Goal: Navigation & Orientation: Find specific page/section

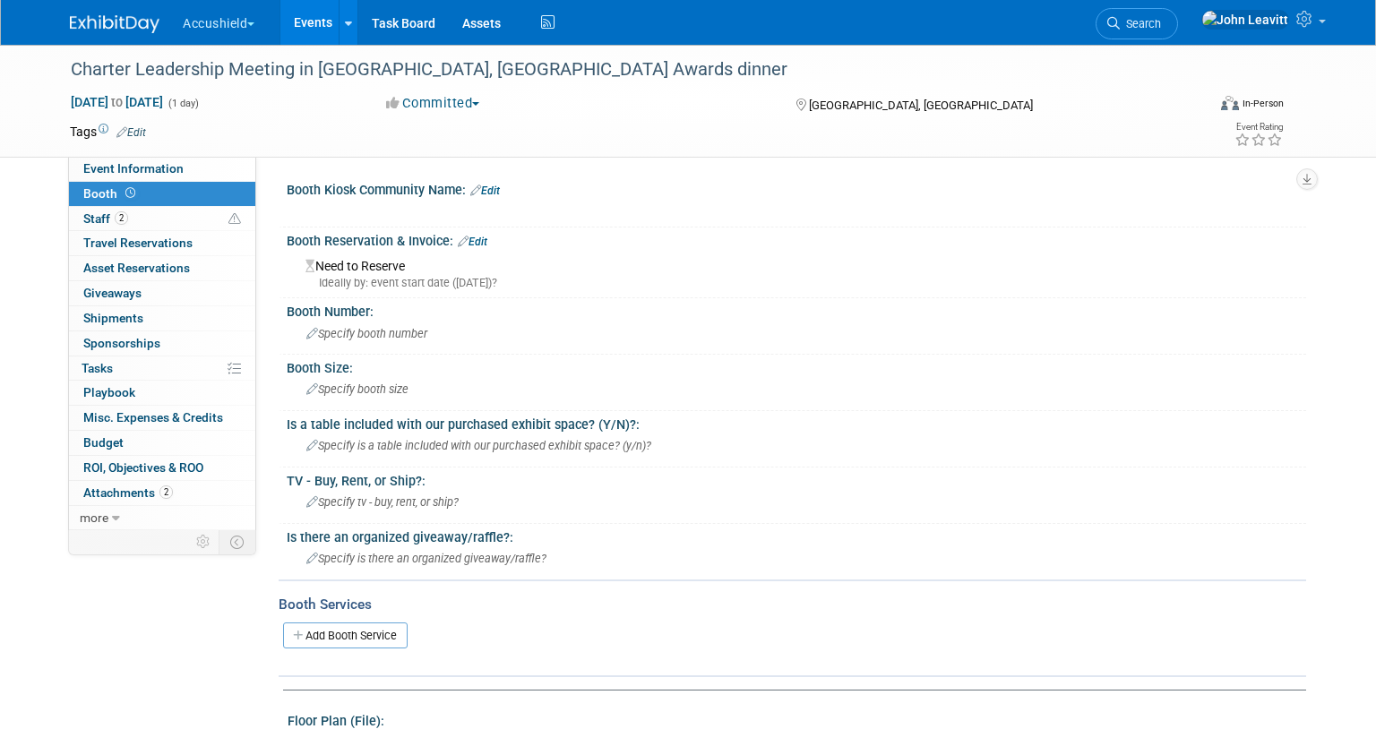
click at [128, 26] on img at bounding box center [115, 24] width 90 height 18
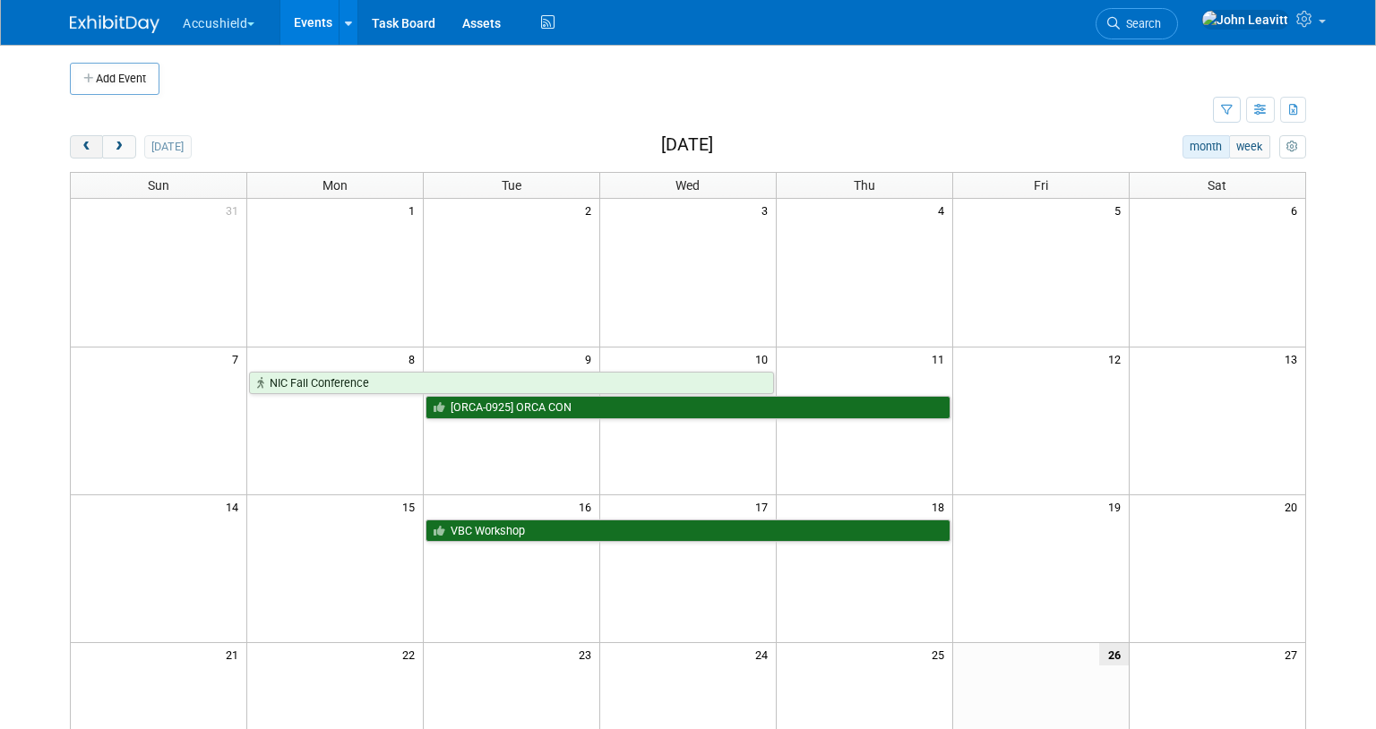
click at [85, 145] on span "prev" at bounding box center [86, 148] width 13 height 12
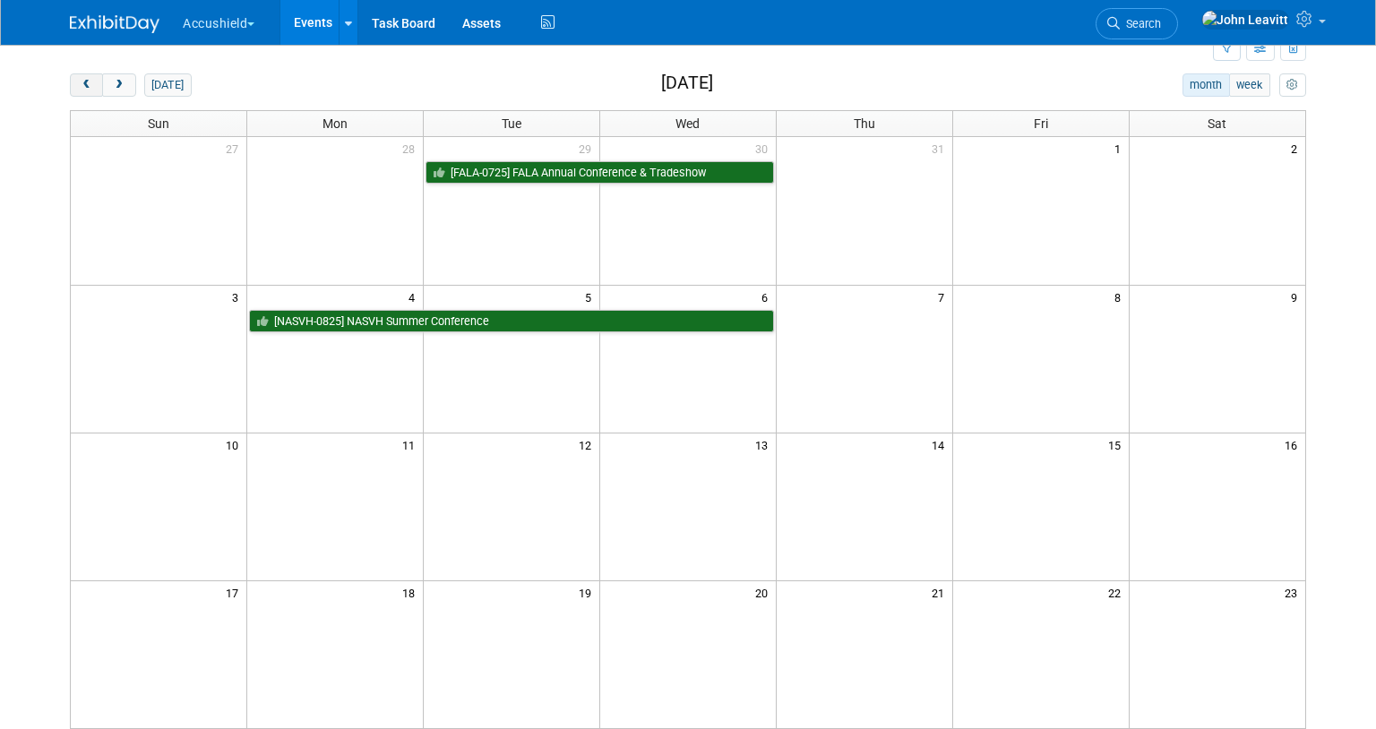
scroll to position [61, 0]
click at [79, 80] on button "prev" at bounding box center [86, 85] width 33 height 23
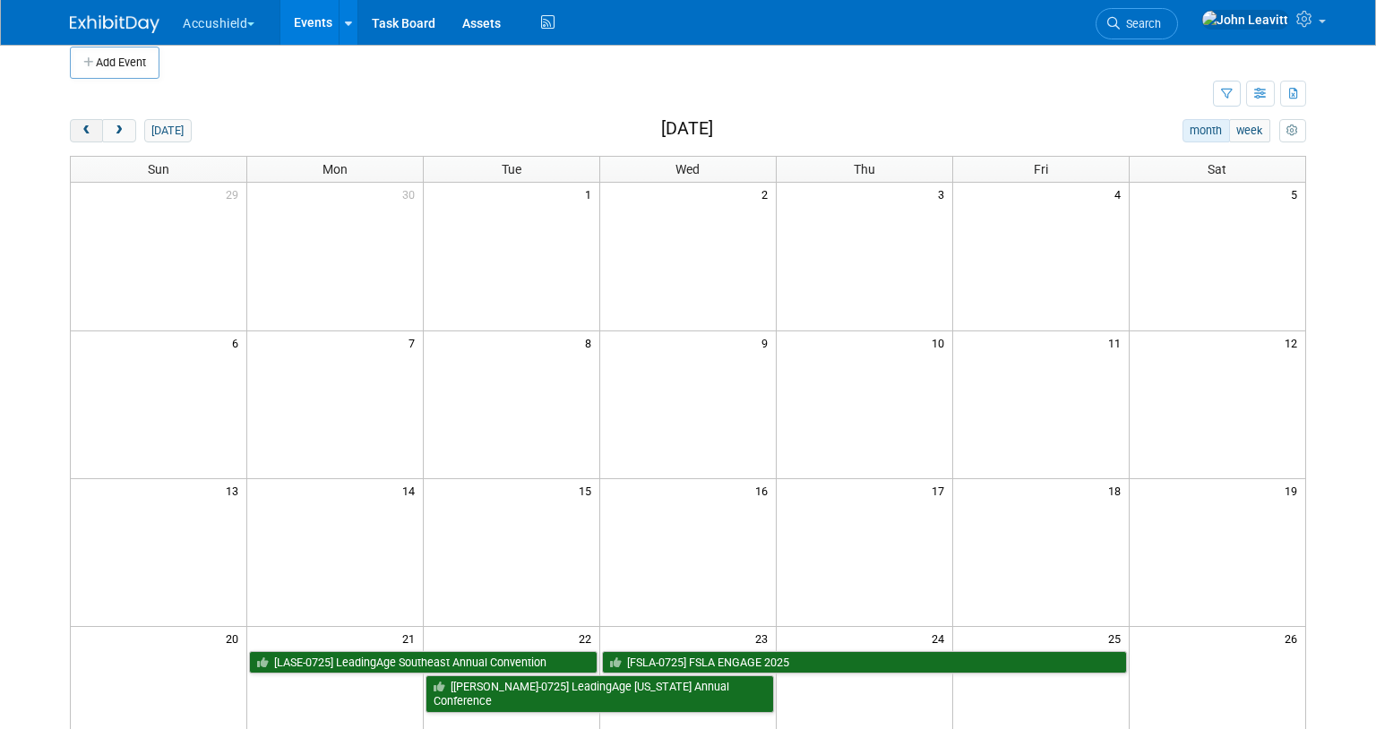
scroll to position [1, 0]
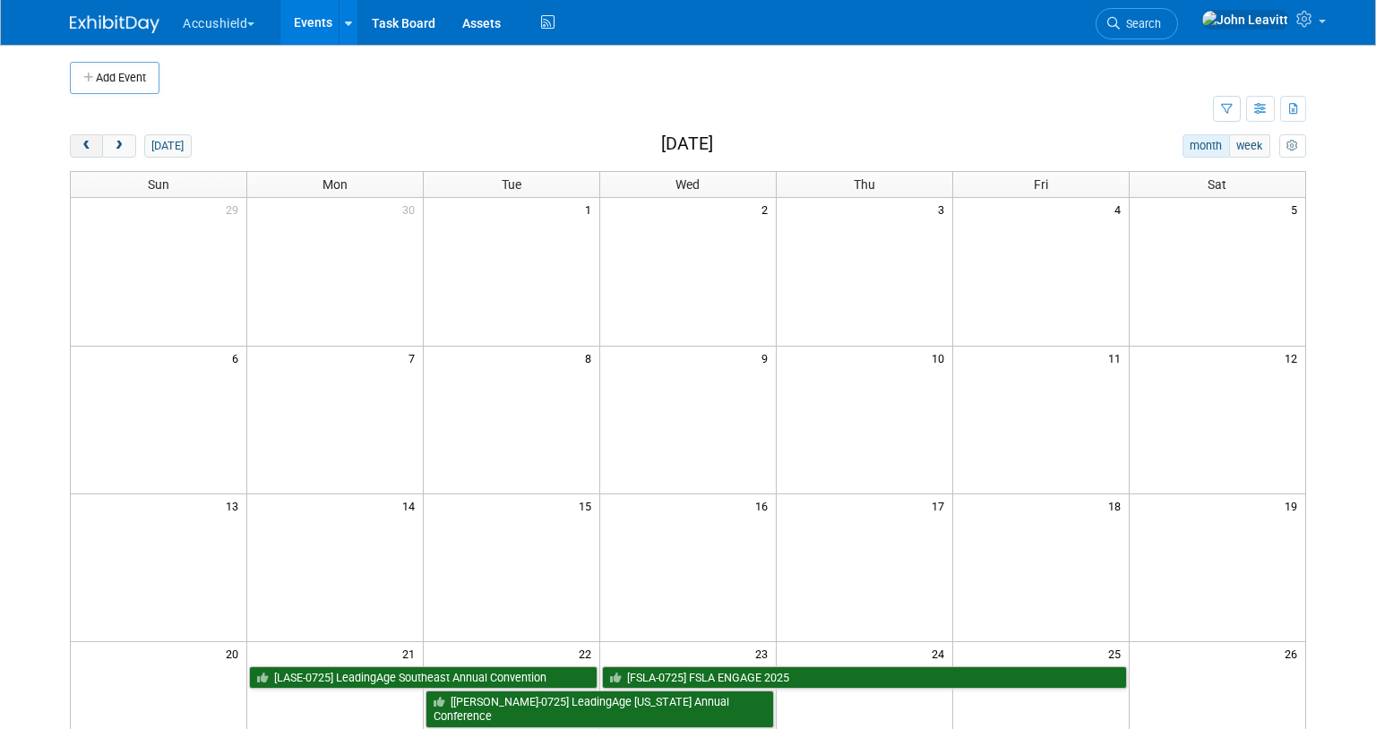
click at [85, 147] on span "prev" at bounding box center [86, 147] width 13 height 12
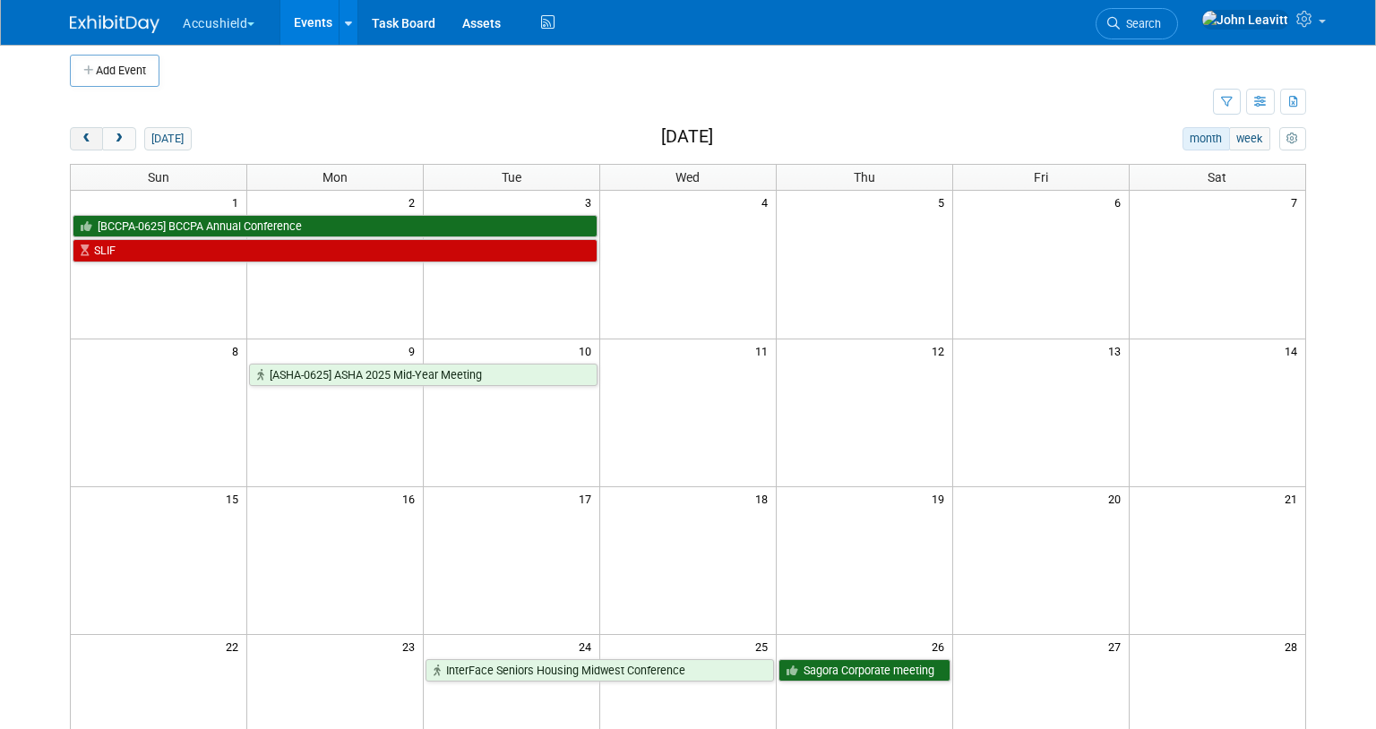
scroll to position [9, 0]
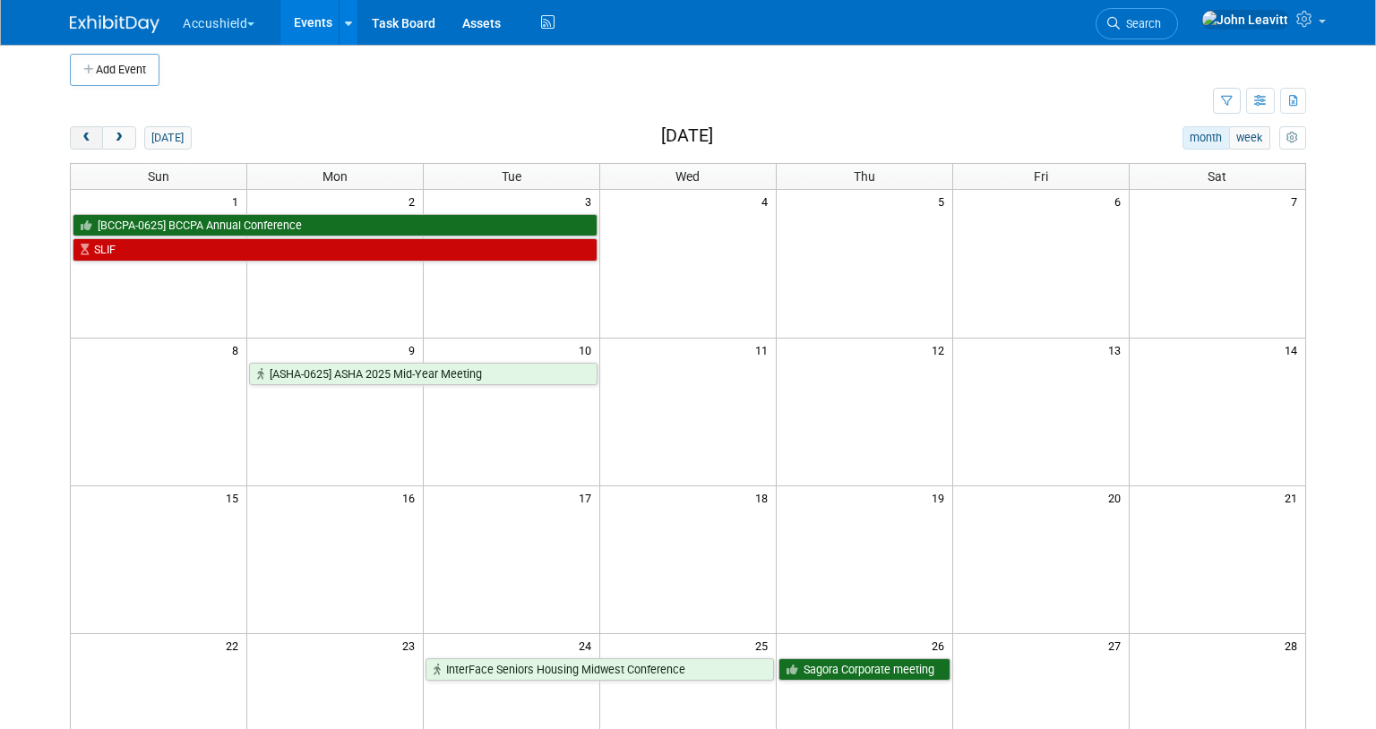
click at [82, 134] on span "prev" at bounding box center [86, 139] width 13 height 12
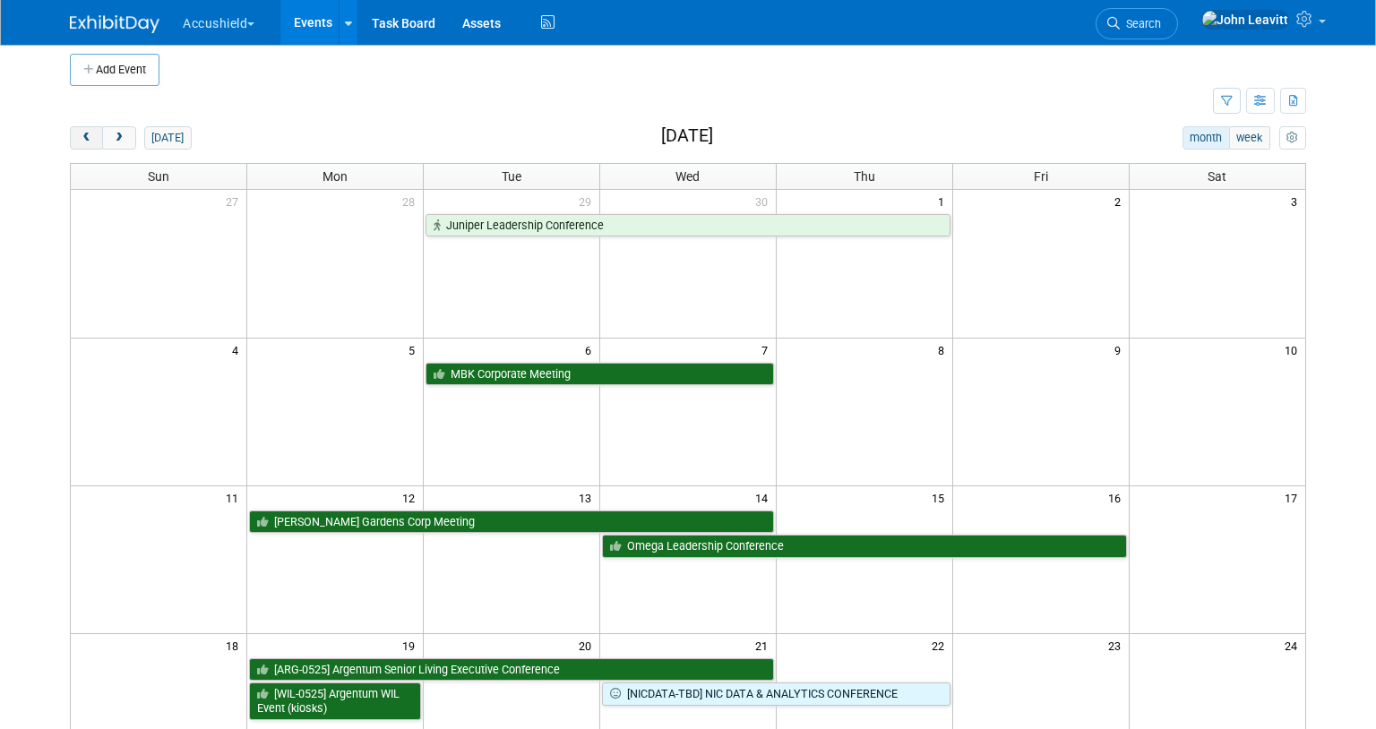
click at [82, 134] on span "prev" at bounding box center [86, 139] width 13 height 12
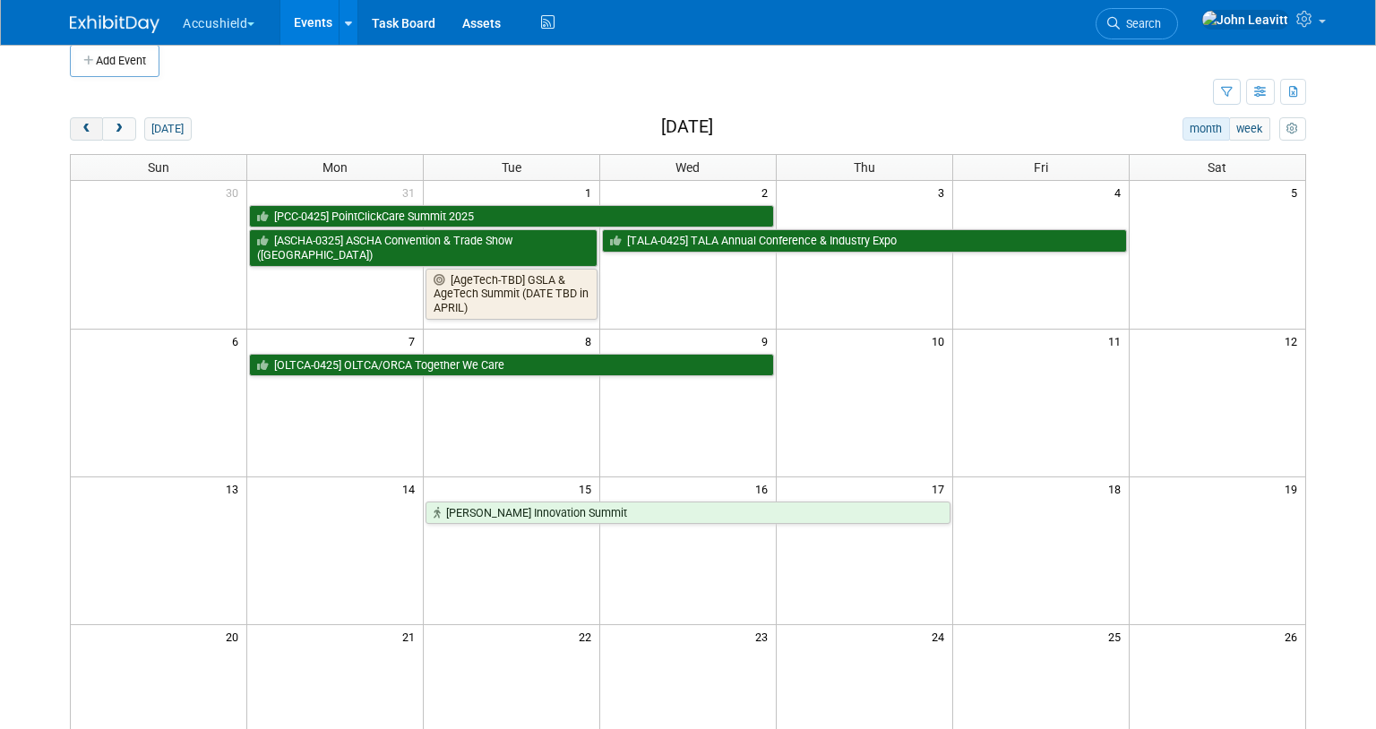
scroll to position [16, 0]
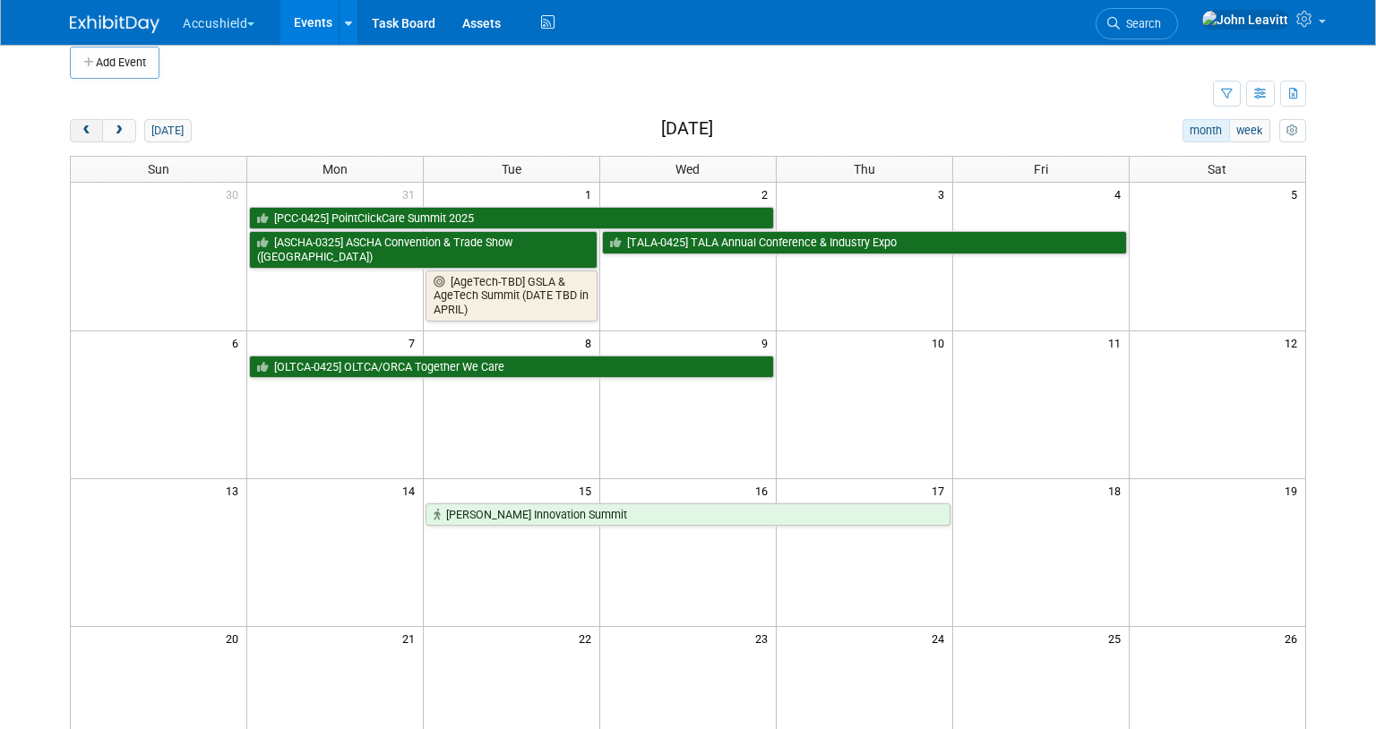
click at [80, 129] on span "prev" at bounding box center [86, 131] width 13 height 12
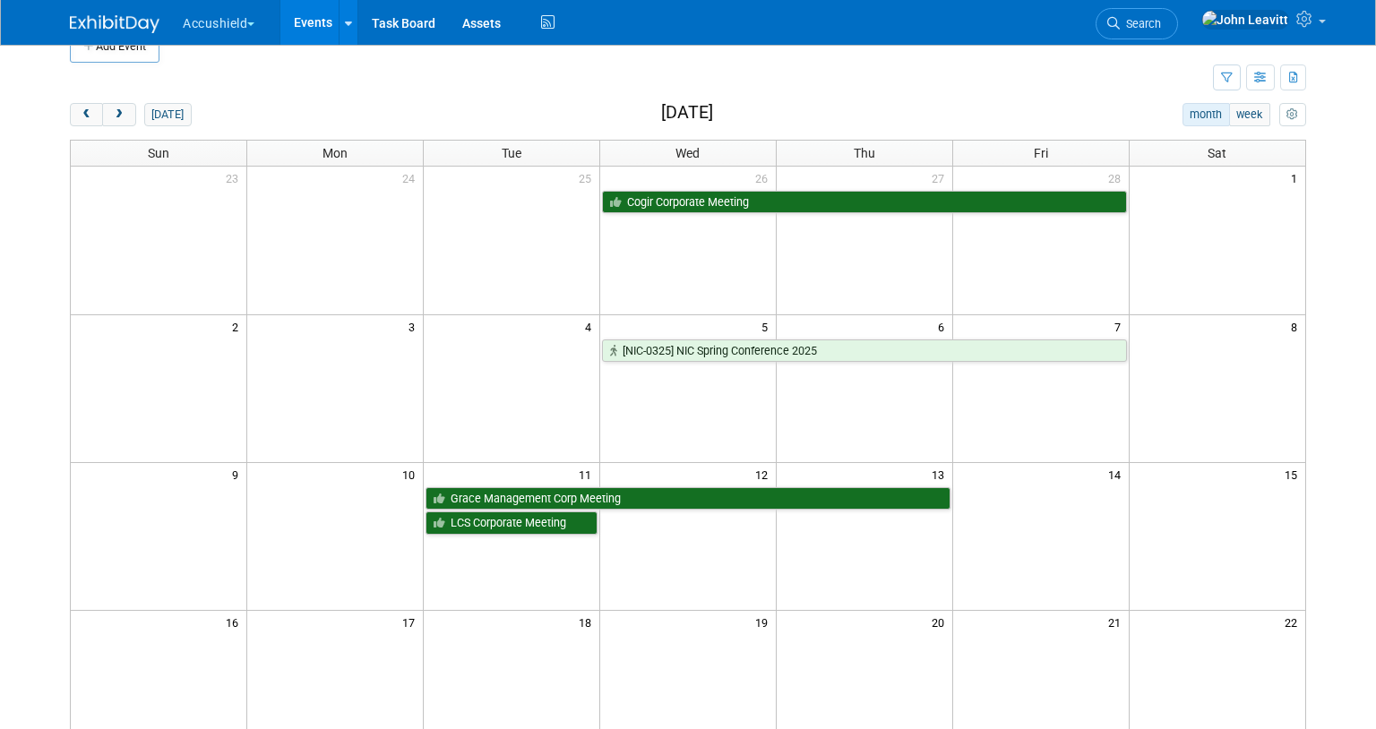
scroll to position [14, 0]
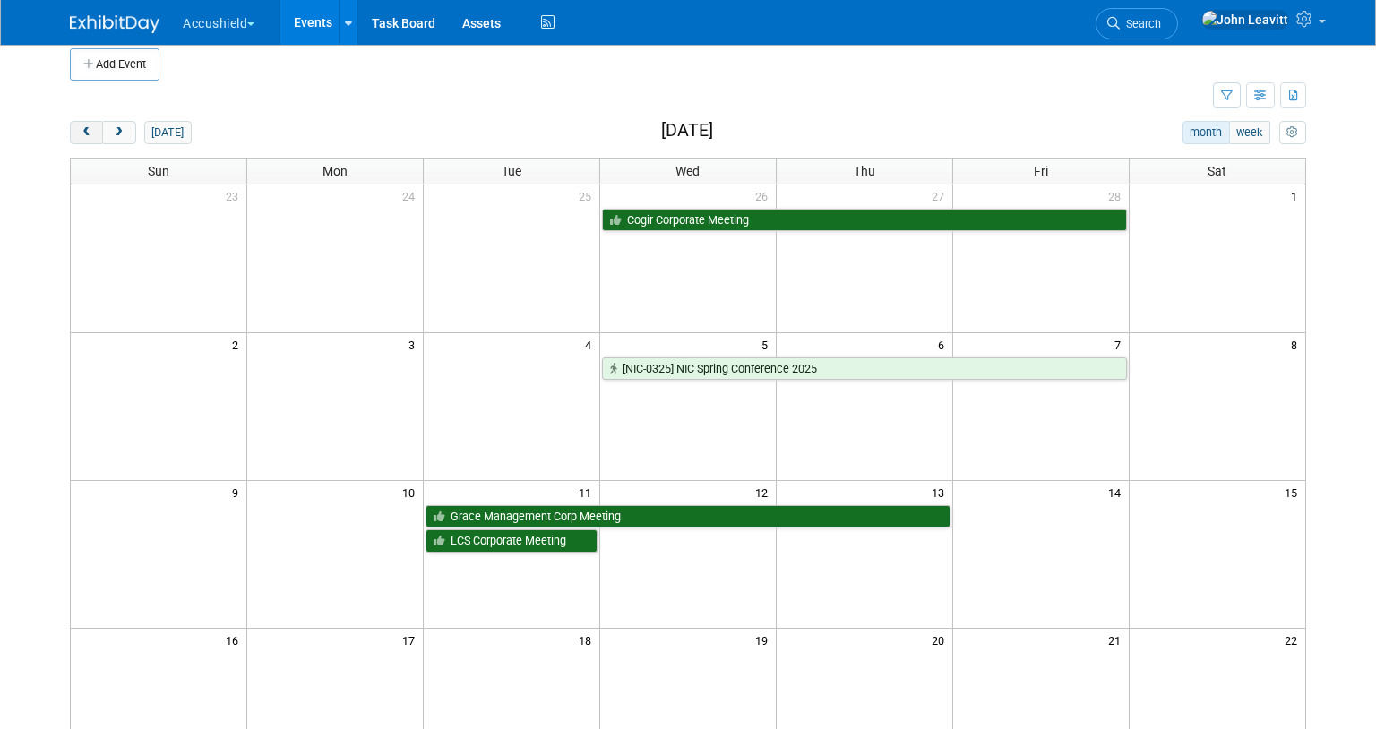
click at [87, 133] on span "prev" at bounding box center [86, 133] width 13 height 12
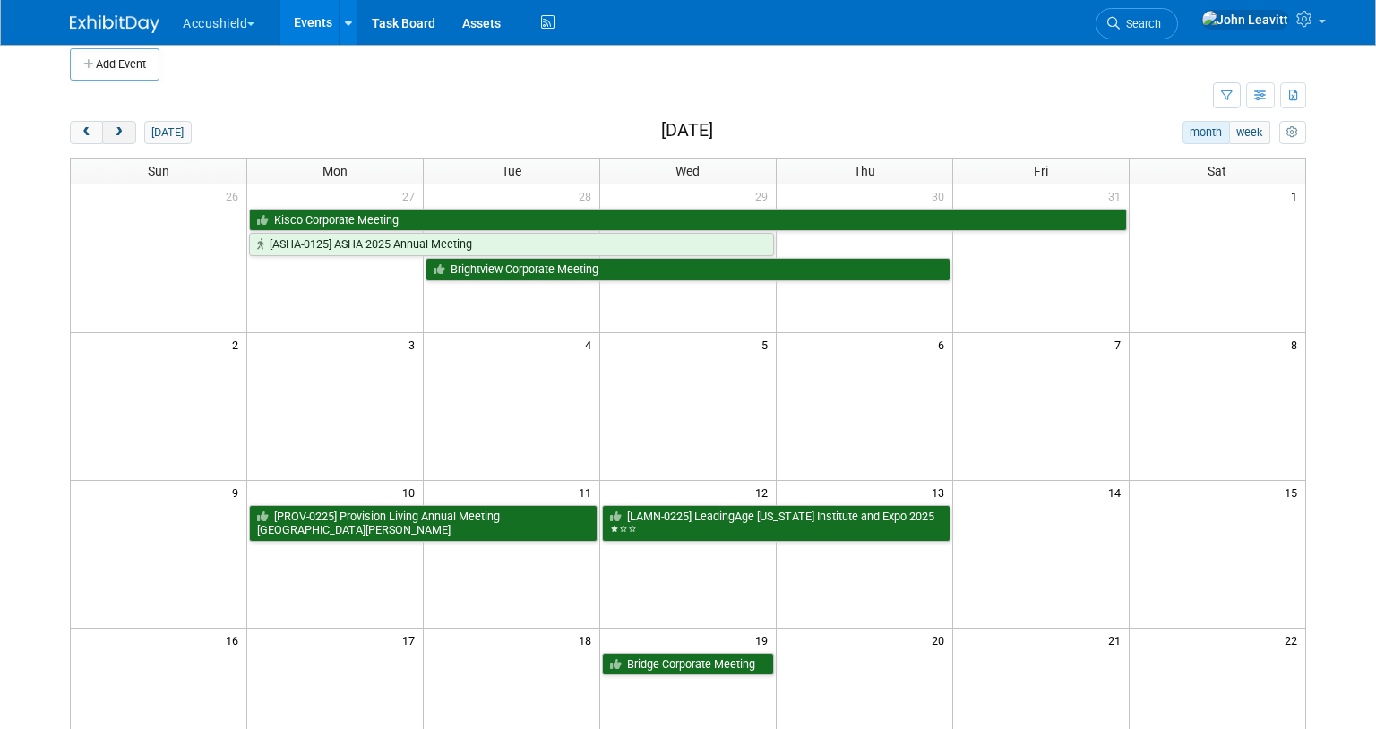
click at [121, 130] on span "next" at bounding box center [118, 133] width 13 height 12
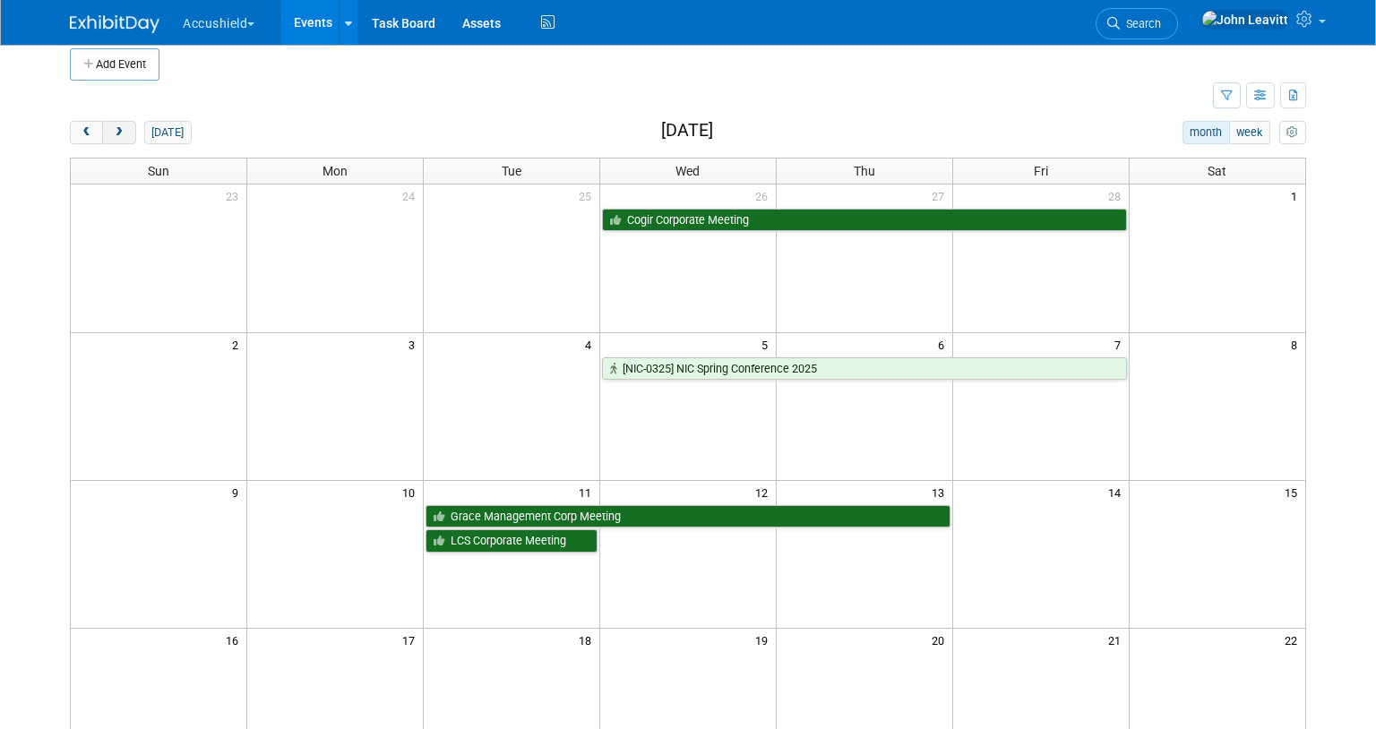
click at [121, 130] on span "next" at bounding box center [118, 133] width 13 height 12
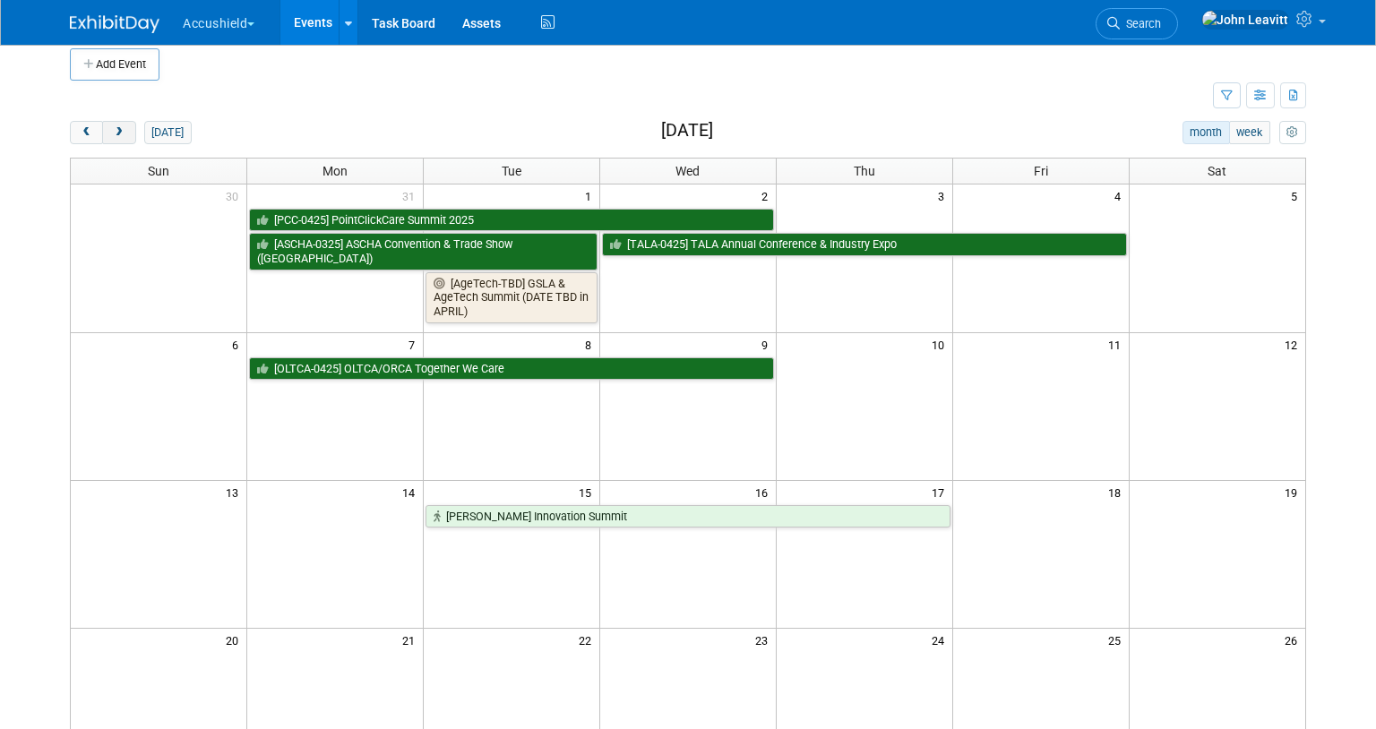
click at [121, 130] on span "next" at bounding box center [118, 133] width 13 height 12
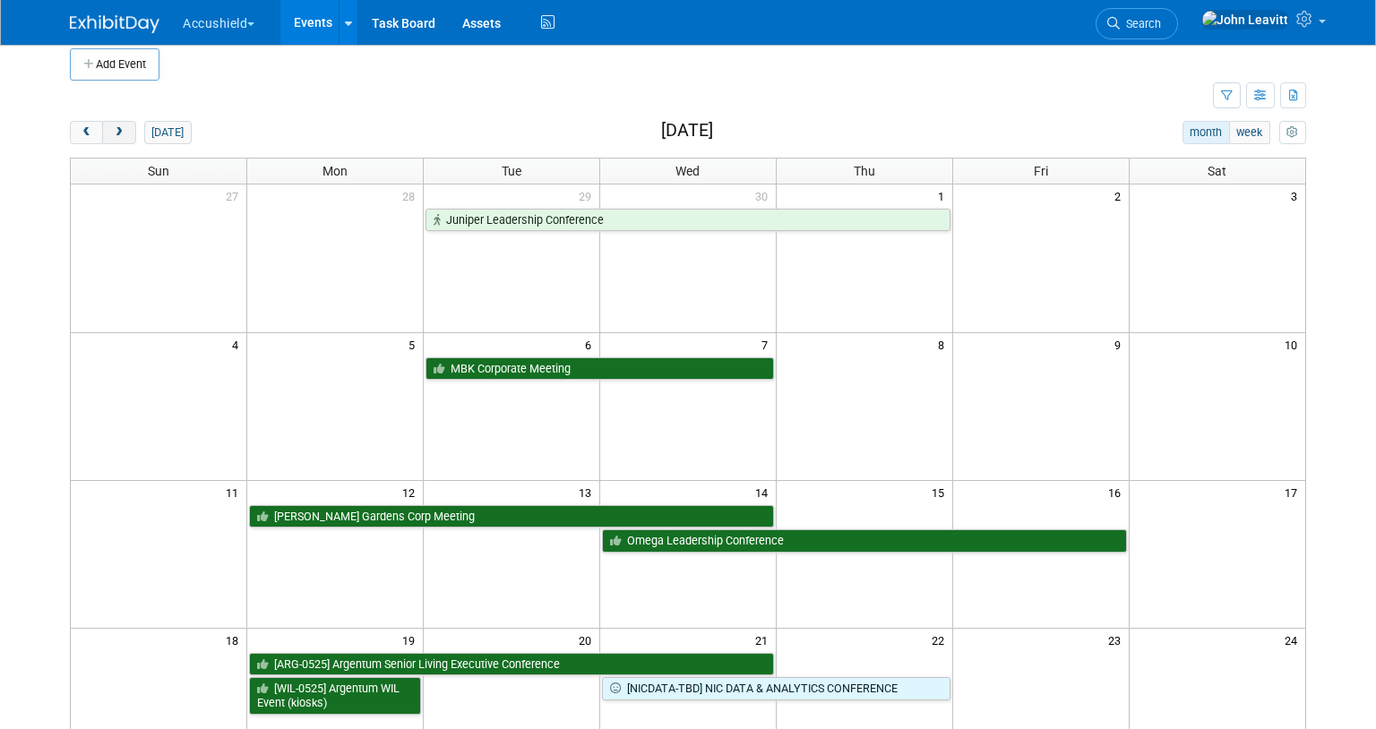
click at [121, 130] on span "next" at bounding box center [118, 133] width 13 height 12
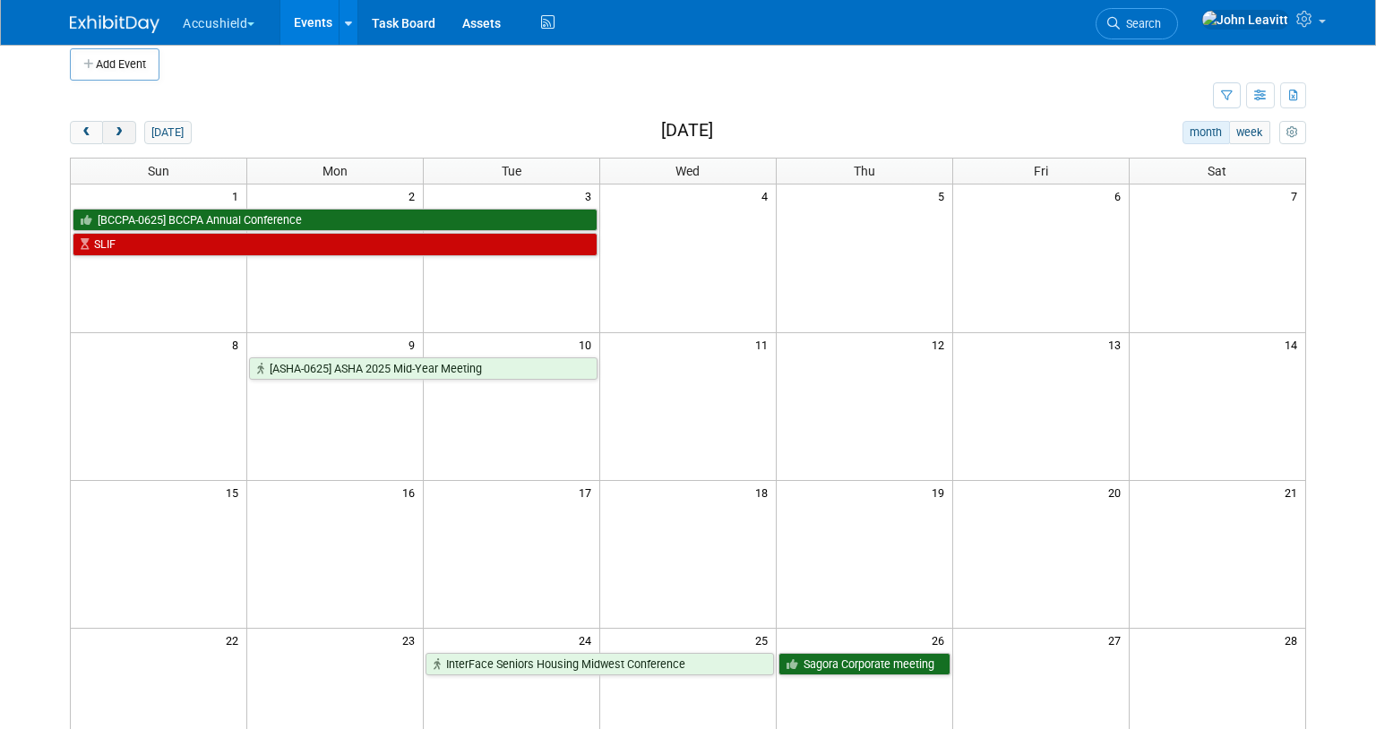
click at [121, 130] on span "next" at bounding box center [118, 133] width 13 height 12
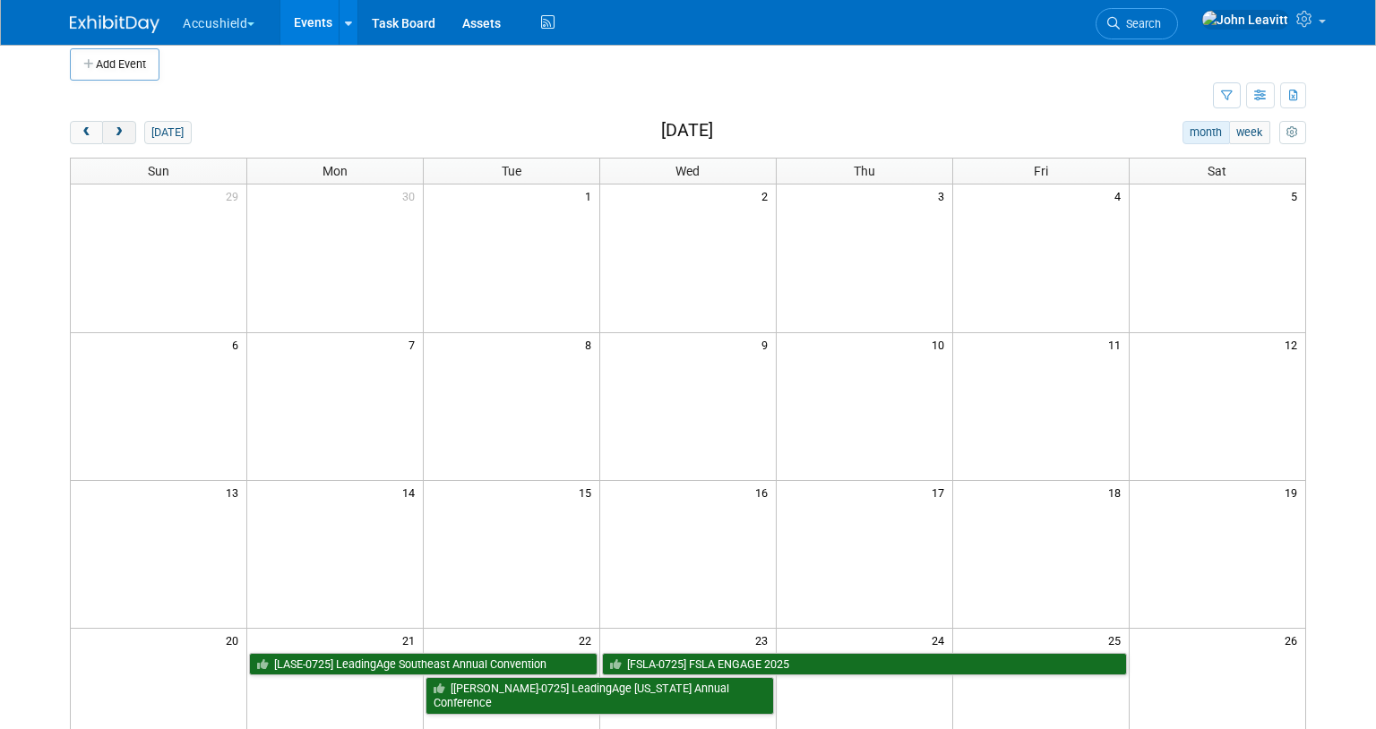
click at [121, 130] on span "next" at bounding box center [118, 133] width 13 height 12
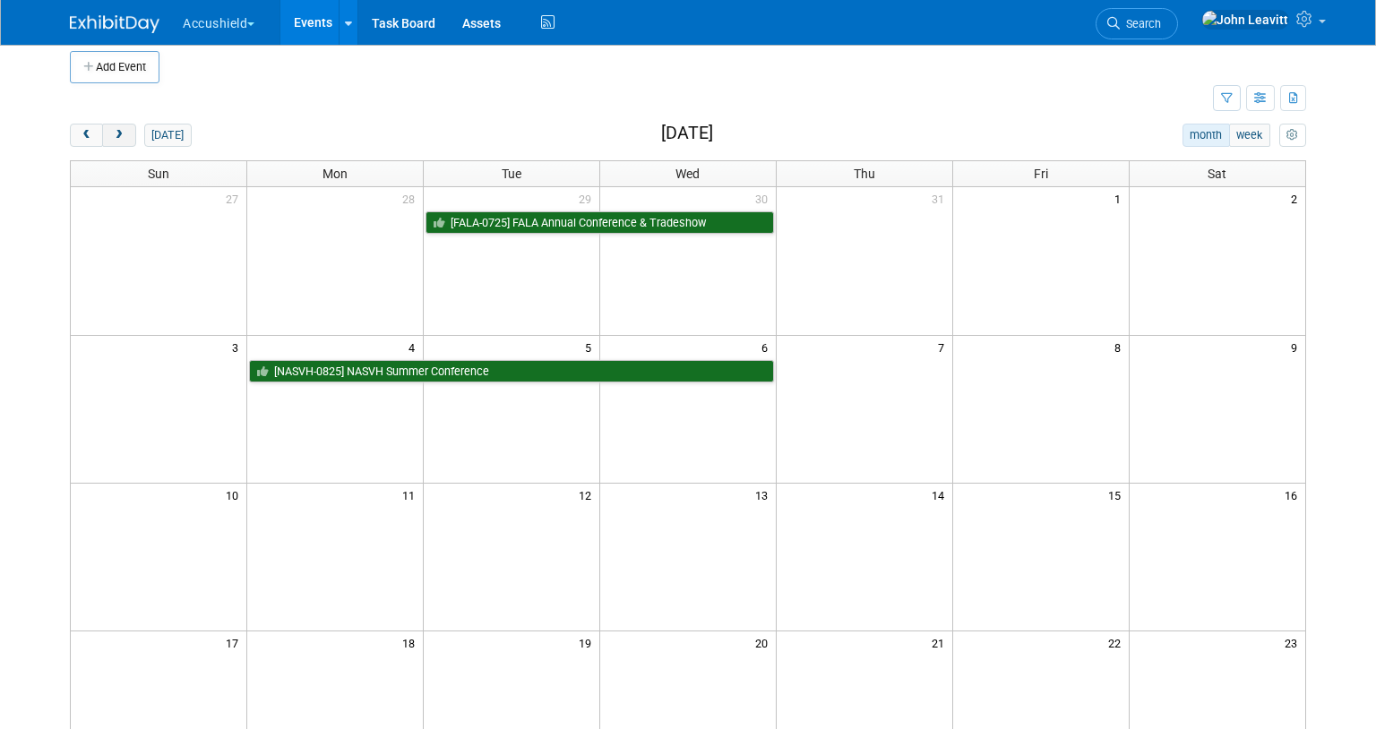
scroll to position [0, 0]
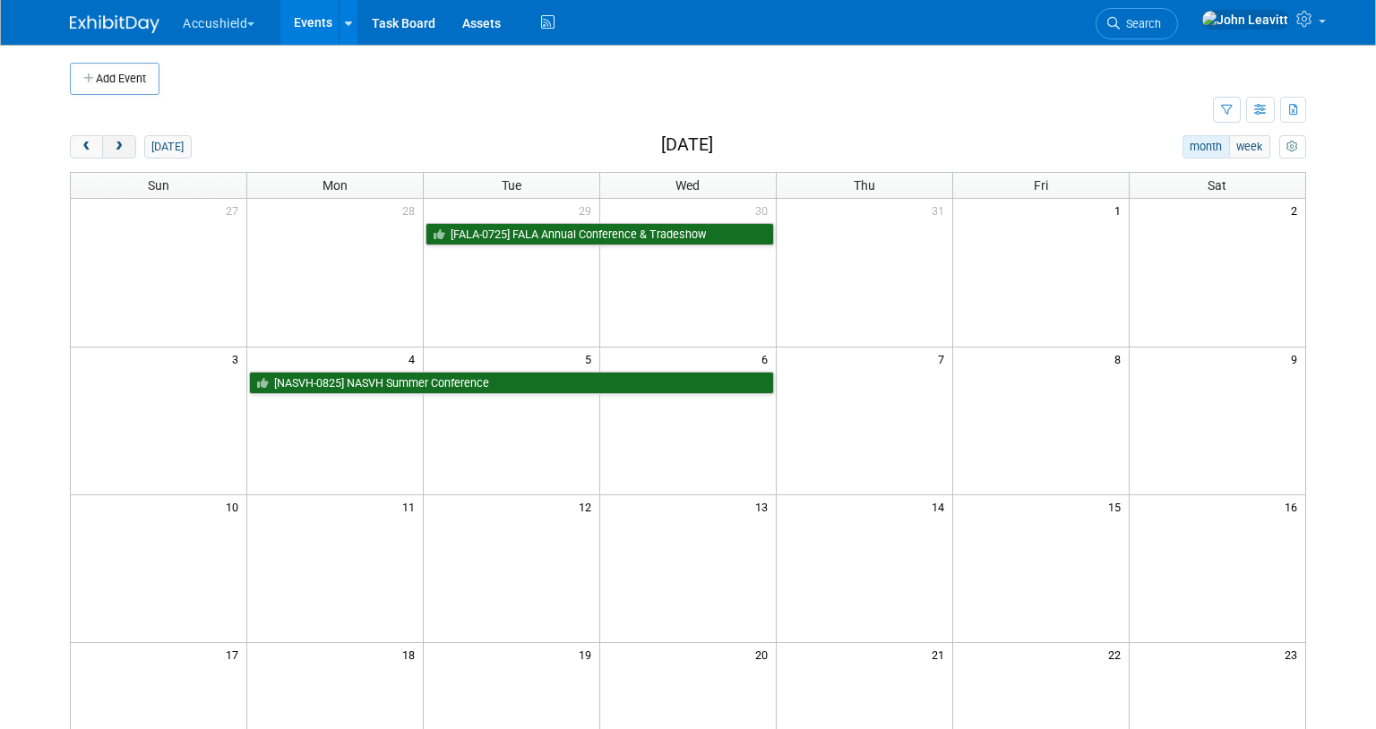
click at [117, 148] on span "next" at bounding box center [118, 148] width 13 height 12
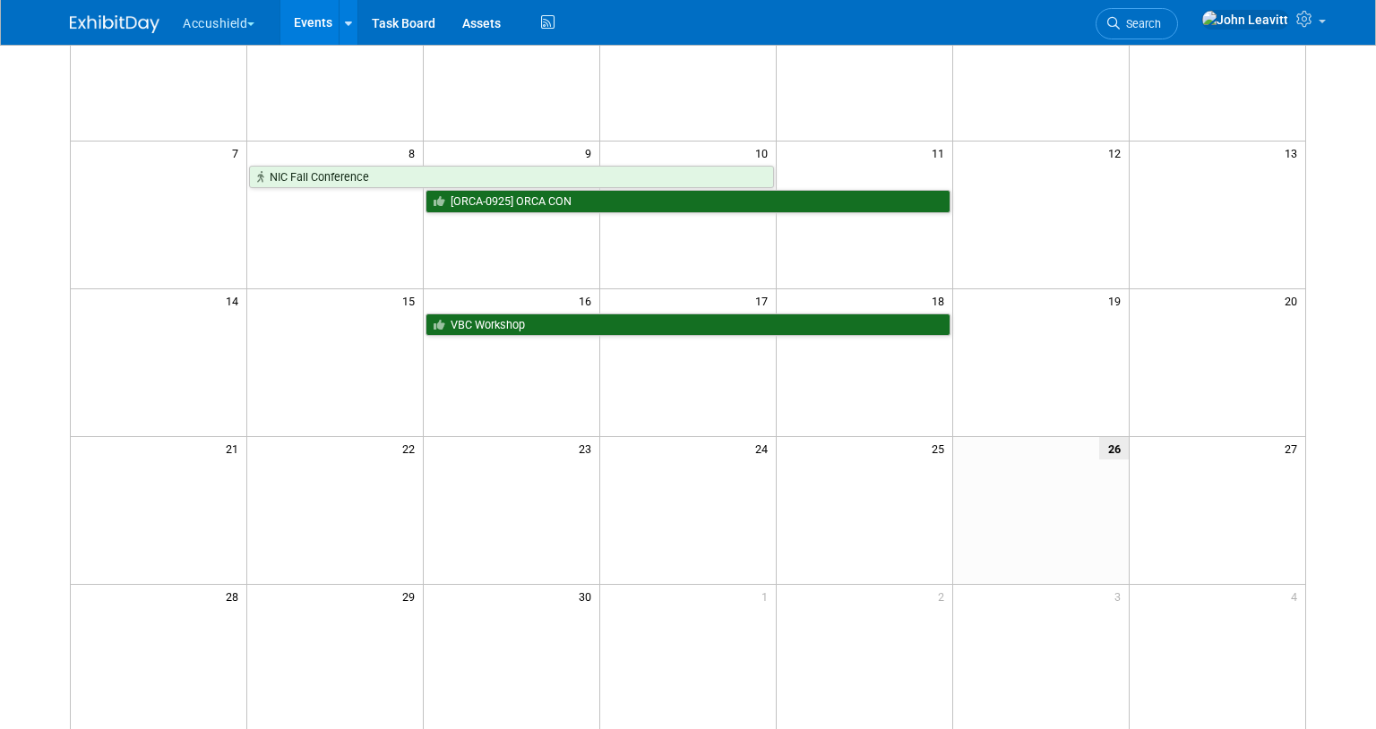
scroll to position [205, 0]
